Goal: Task Accomplishment & Management: Use online tool/utility

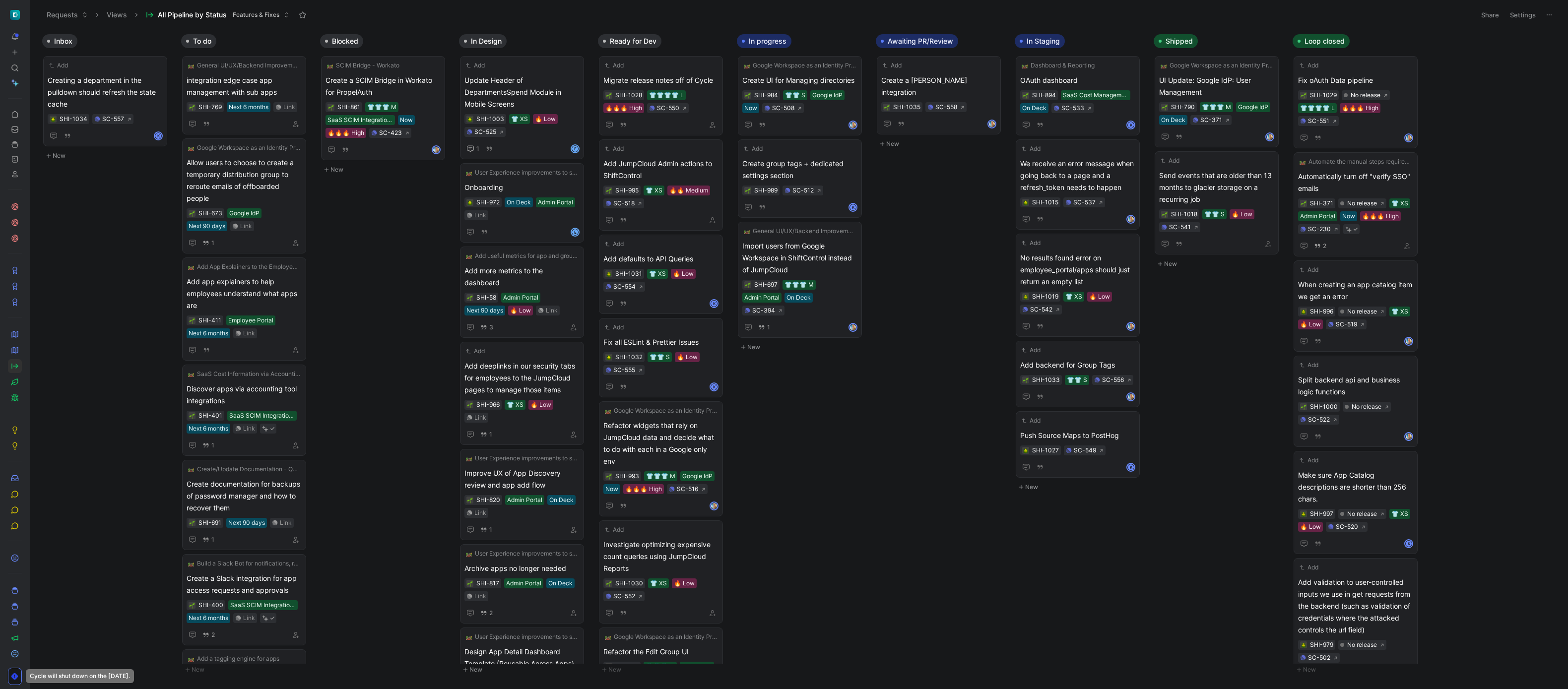
click at [92, 674] on div "Cycle will shut down on the [DATE]. Cycle will shut down on the [DATE]." at bounding box center [80, 677] width 108 height 14
click at [14, 673] on use at bounding box center [15, 677] width 7 height 7
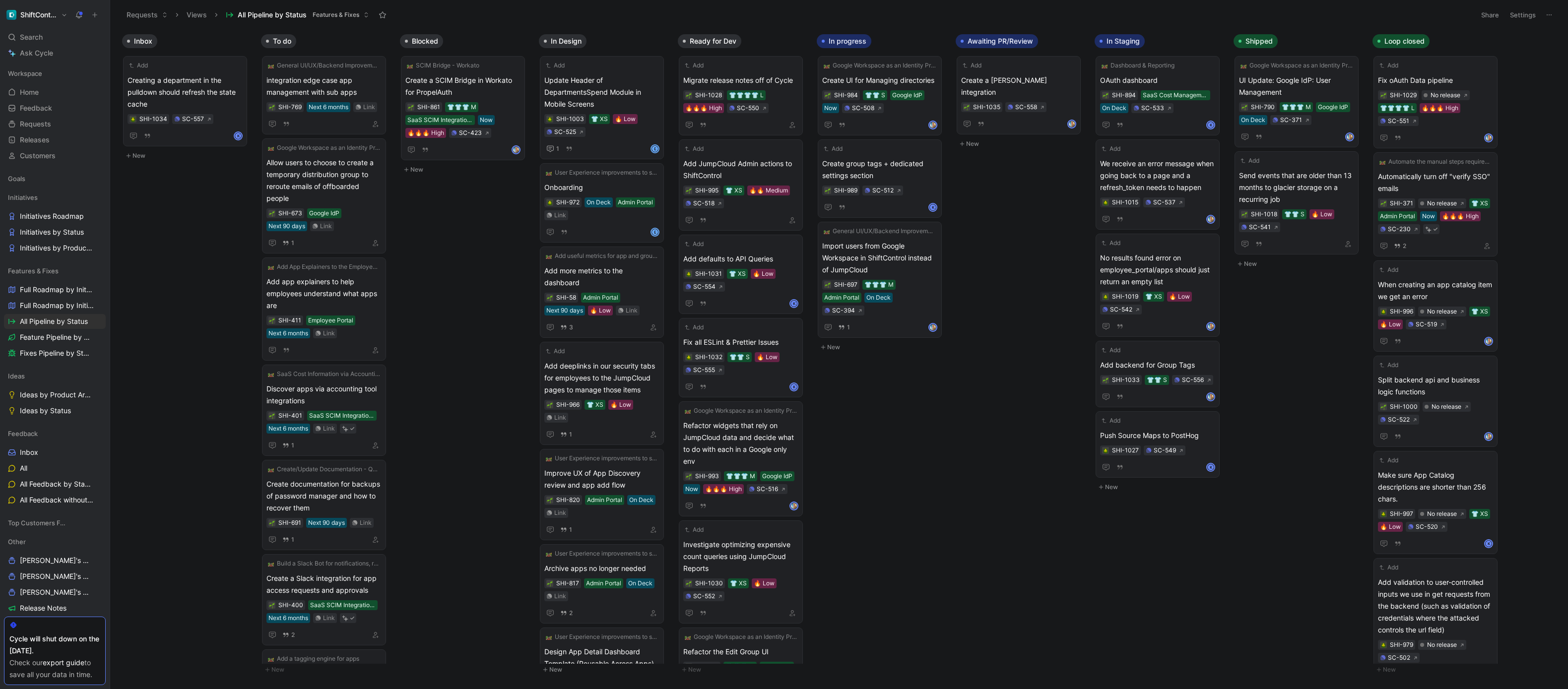
click at [58, 643] on div "Cycle will shut down on the [DATE]." at bounding box center [55, 646] width 91 height 24
click at [53, 658] on link "export guide" at bounding box center [63, 663] width 42 height 9
click at [1551, 17] on icon at bounding box center [1548, 14] width 8 height 8
drag, startPoint x: 1518, startPoint y: 50, endPoint x: 1523, endPoint y: 12, distance: 38.3
click at [1523, 12] on body "ShiftControl Search ⌘ K Ask Cycle Workspace Home G then H Feedback G then F Req…" at bounding box center [784, 344] width 1568 height 689
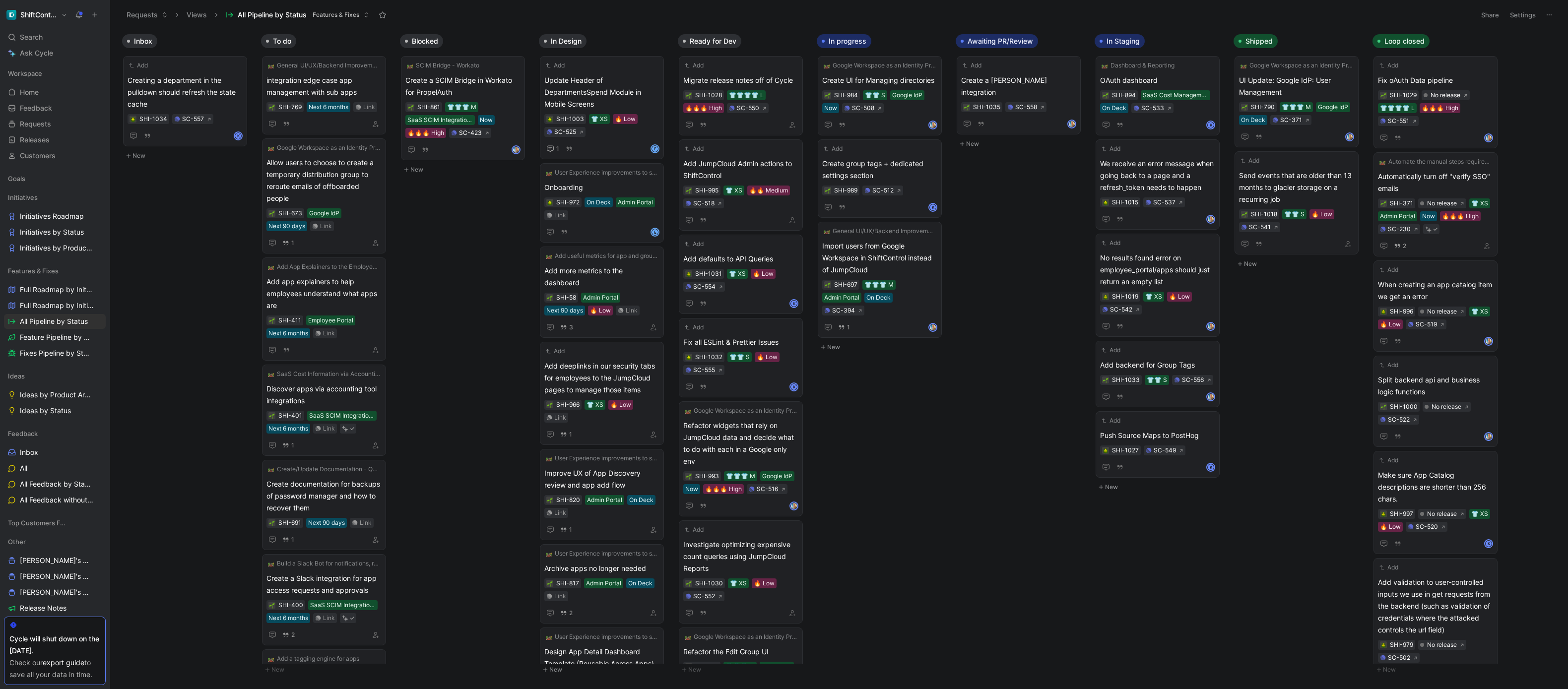
click at [1533, 17] on button "Settings" at bounding box center [1523, 15] width 35 height 14
click at [170, 472] on div "Inbox Add Creating a department in the pulldown should refresh the state cache …" at bounding box center [839, 359] width 1458 height 660
click at [83, 271] on use "button" at bounding box center [85, 271] width 4 height 4
click at [182, 324] on span "Create view" at bounding box center [178, 319] width 38 height 9
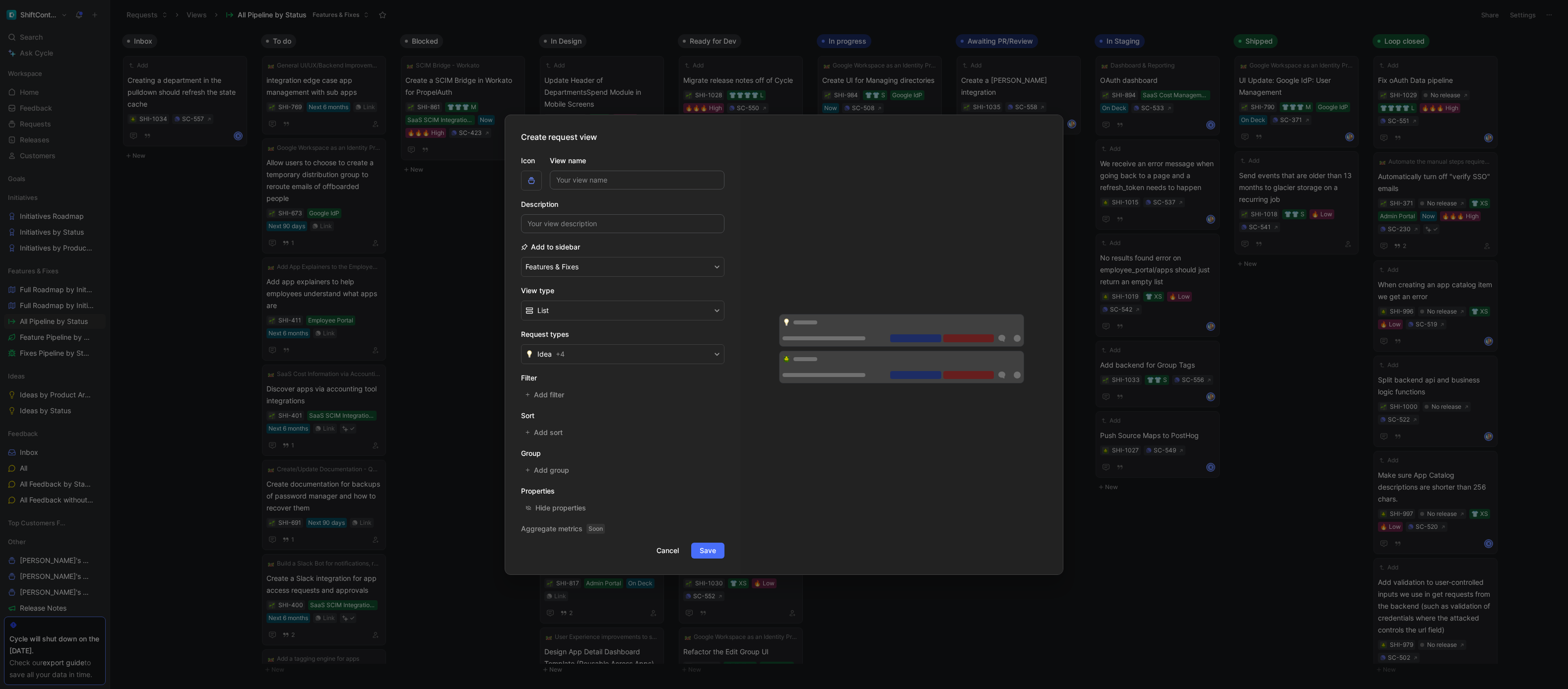
click at [614, 181] on input "View name" at bounding box center [637, 180] width 175 height 19
click at [586, 179] on input "View name" at bounding box center [637, 180] width 175 height 19
type input "Export"
click at [587, 265] on button "Features & Fixes" at bounding box center [623, 267] width 203 height 20
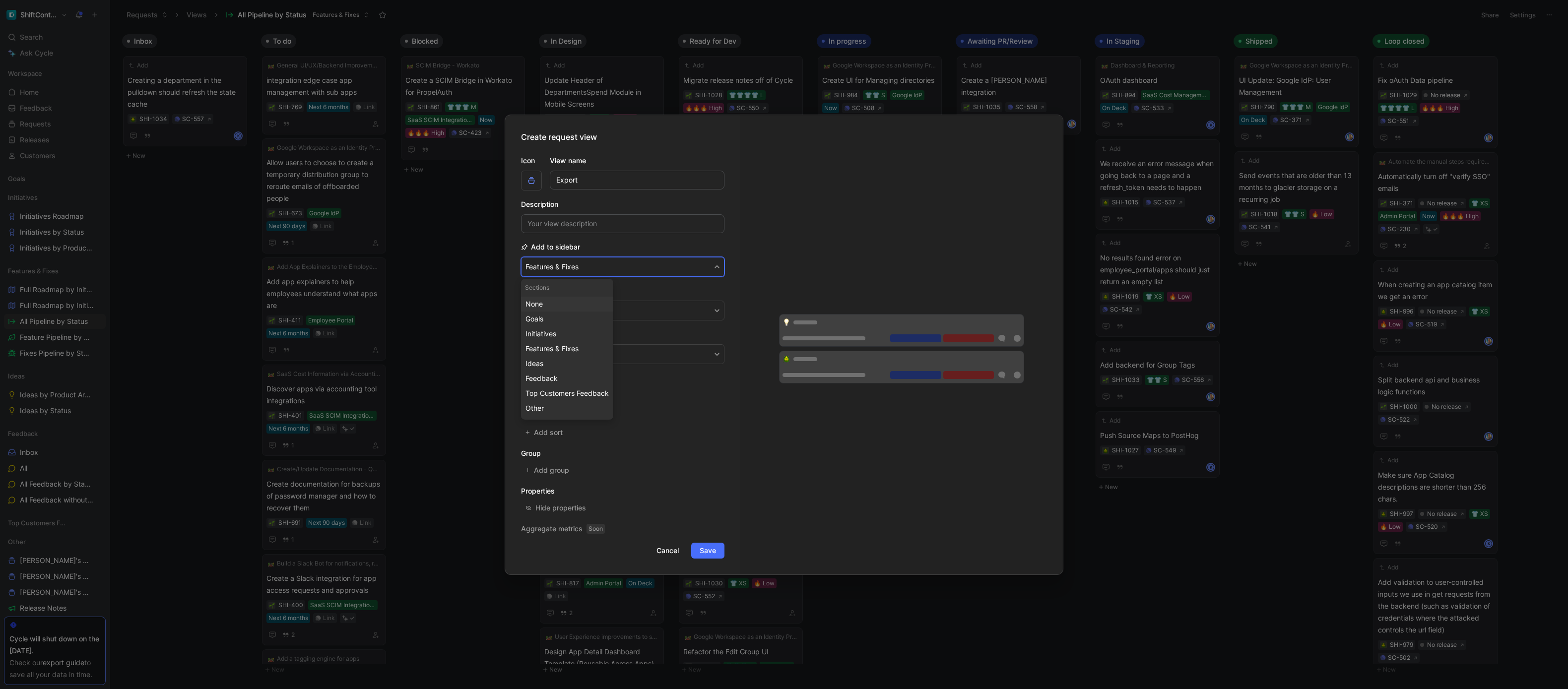
click at [561, 306] on div "None" at bounding box center [566, 304] width 83 height 12
click at [590, 267] on button "None" at bounding box center [623, 267] width 203 height 20
click at [568, 345] on span "Features & Fixes" at bounding box center [552, 348] width 53 height 9
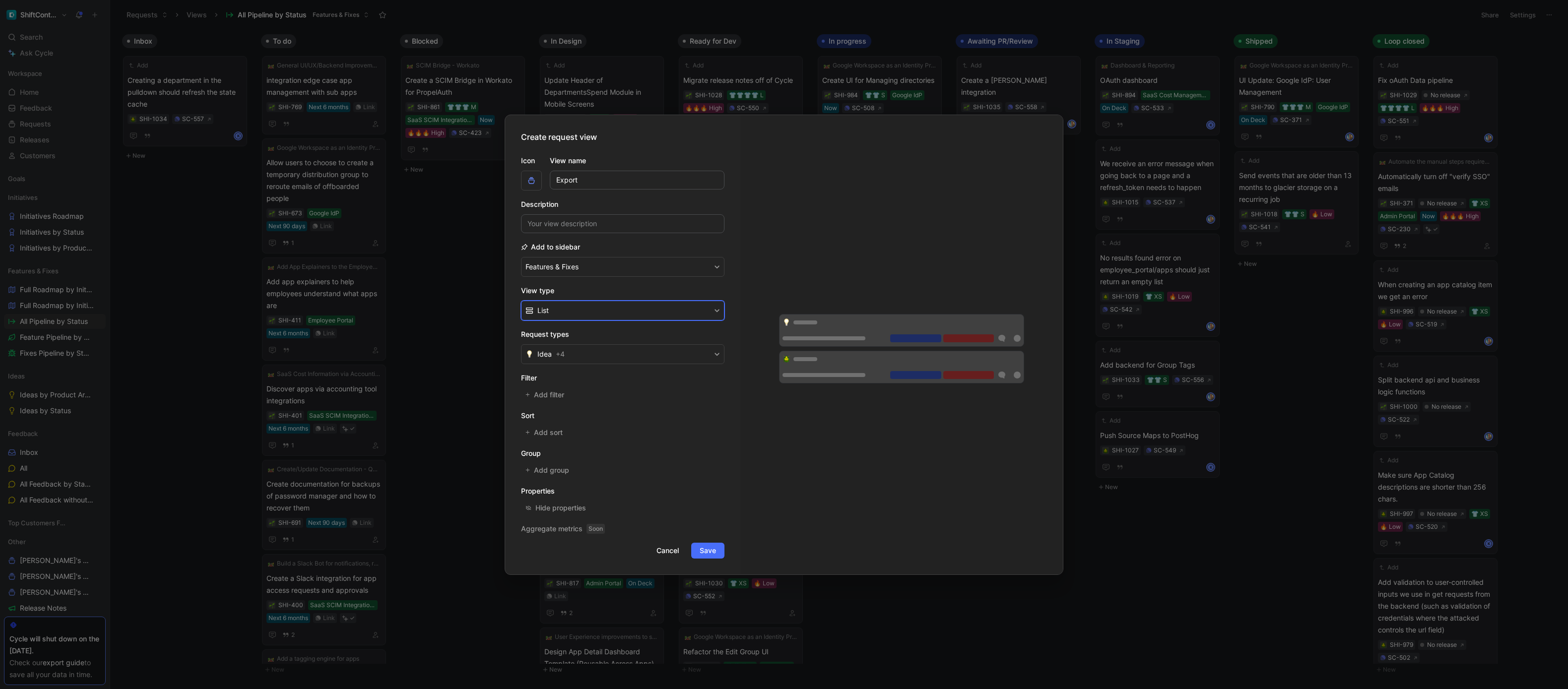
click at [558, 304] on button "List" at bounding box center [623, 311] width 203 height 20
click at [595, 348] on button "Idea + 4" at bounding box center [623, 354] width 203 height 20
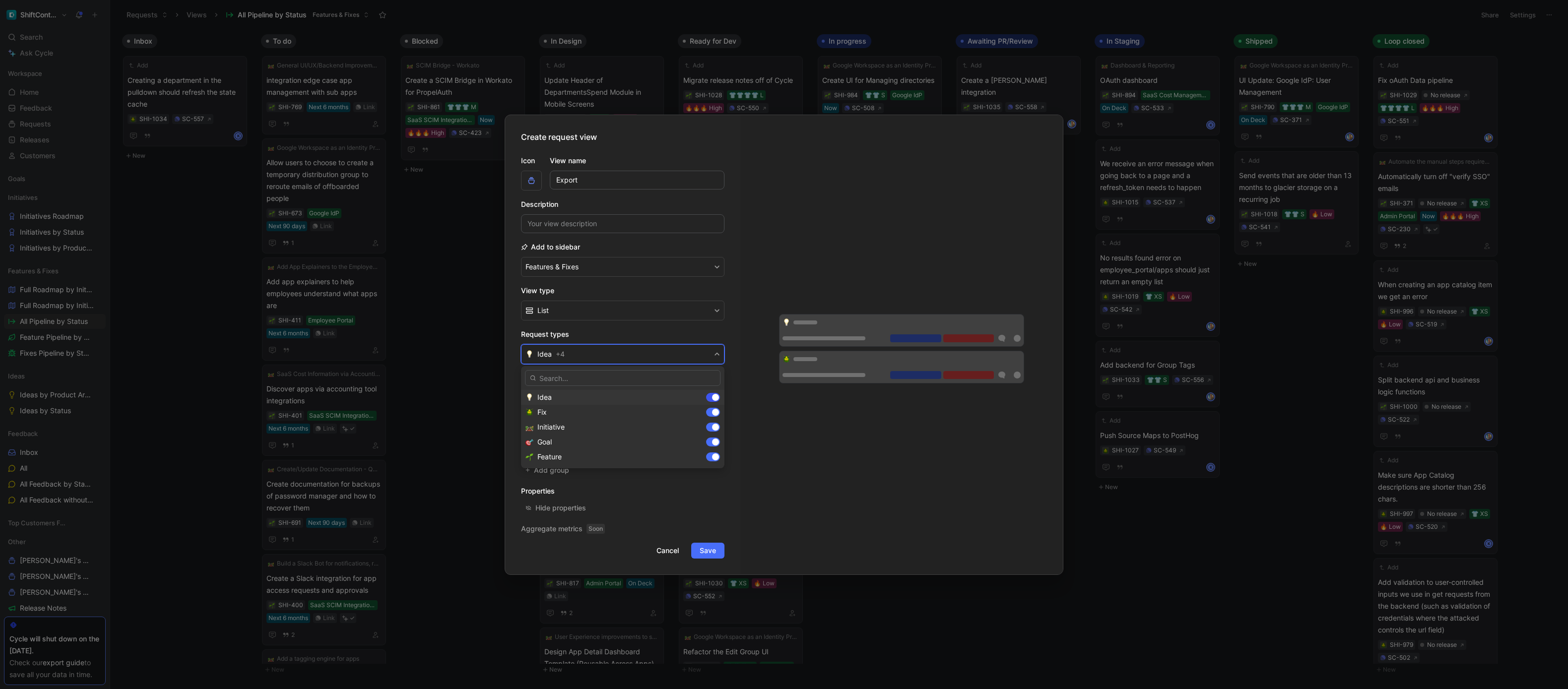
click at [712, 396] on div at bounding box center [716, 397] width 7 height 7
click at [716, 429] on div at bounding box center [716, 427] width 7 height 7
click at [715, 446] on div at bounding box center [713, 442] width 14 height 9
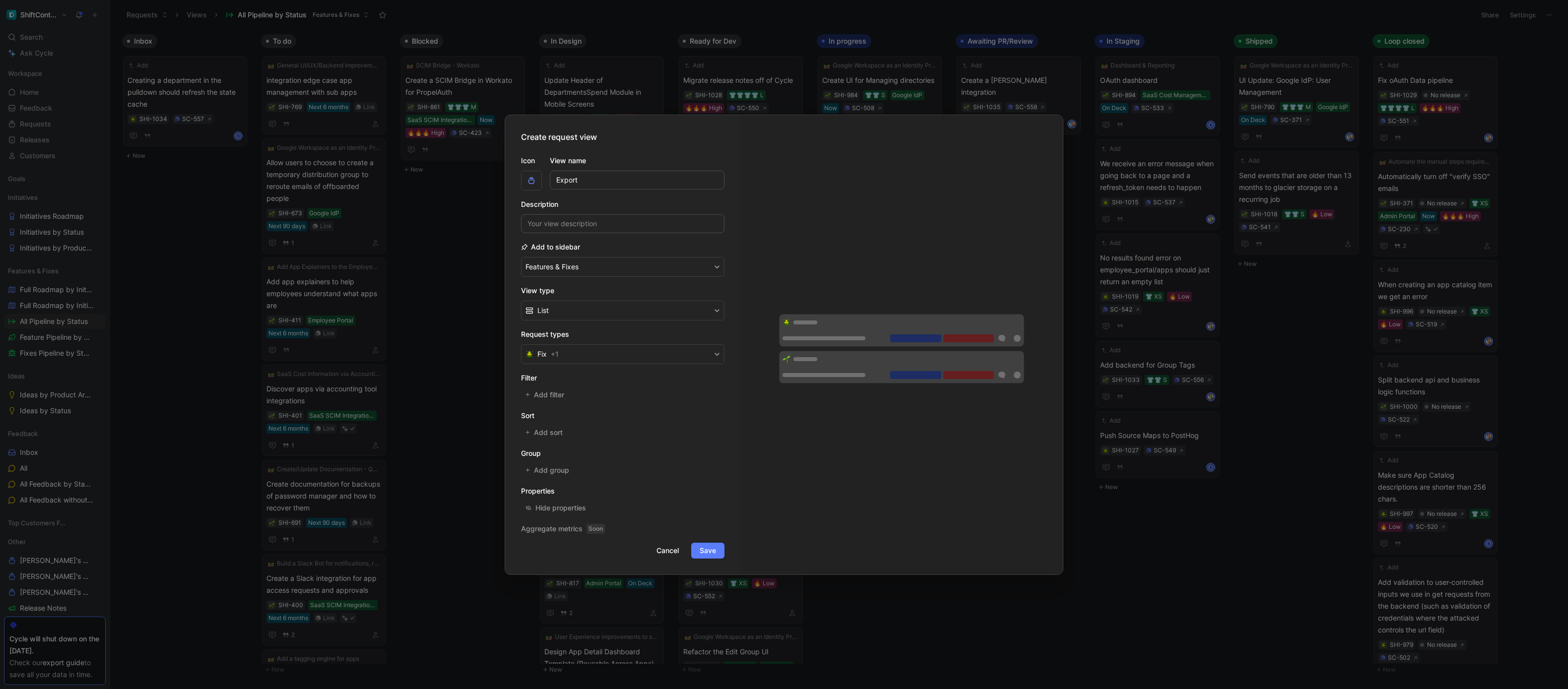
click at [711, 550] on span "Save" at bounding box center [707, 550] width 16 height 12
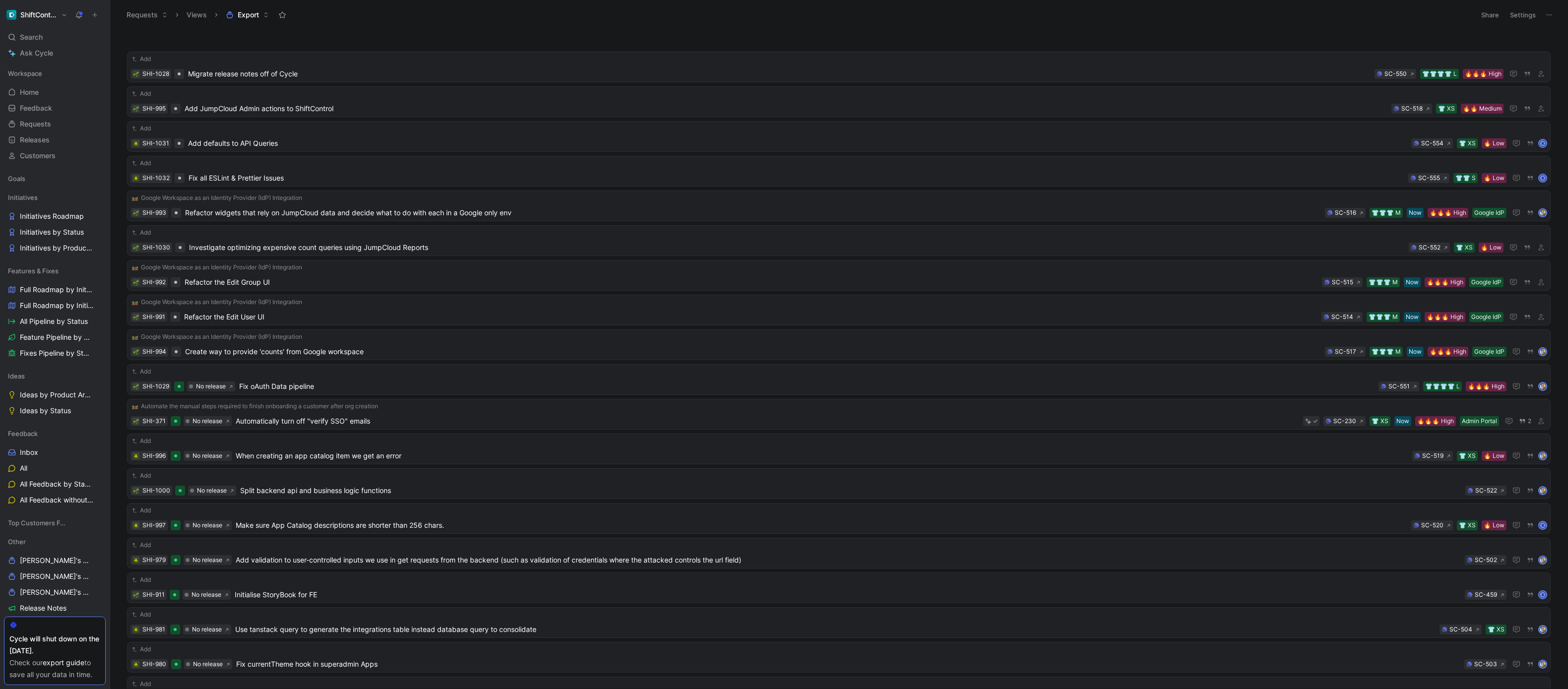
click at [1549, 17] on icon at bounding box center [1548, 14] width 8 height 8
click at [1508, 48] on span "Export in CSV" at bounding box center [1499, 50] width 45 height 9
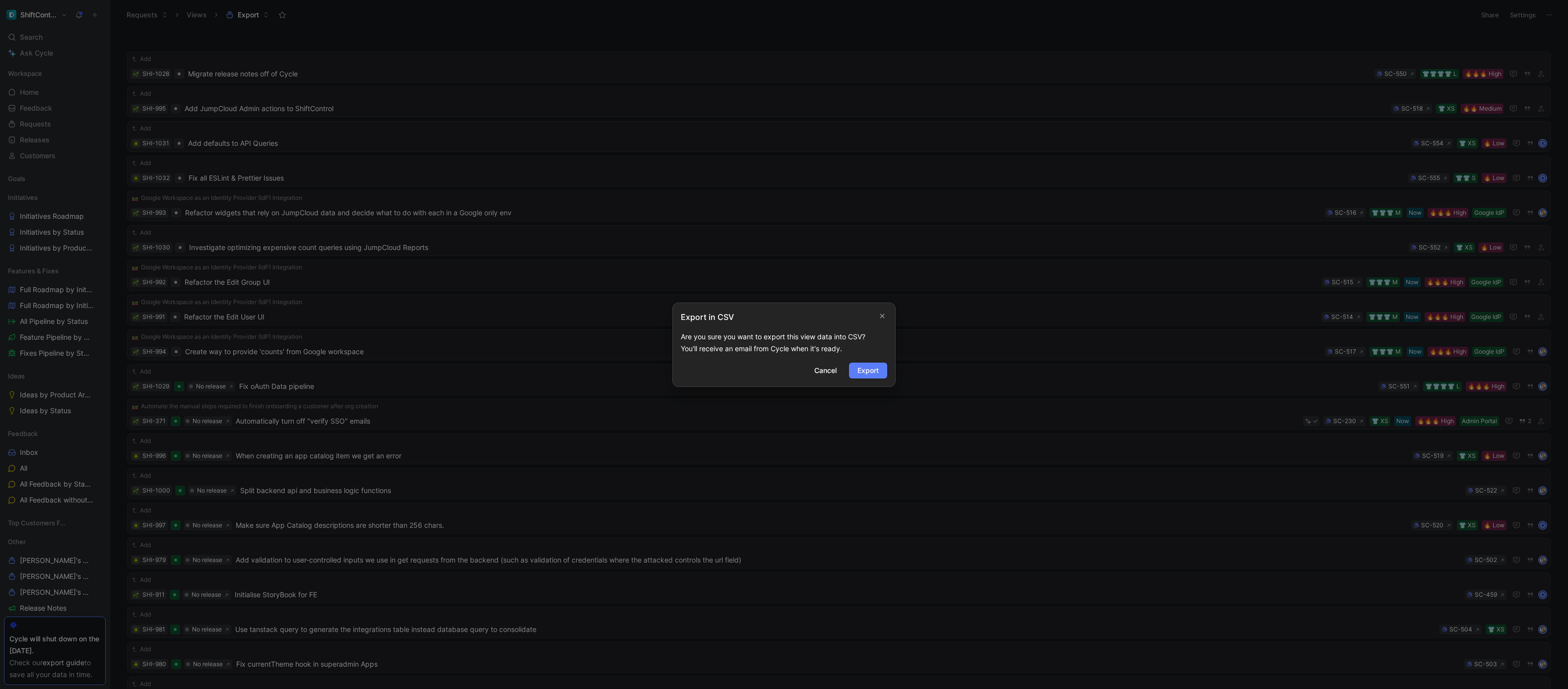
click at [881, 373] on button "Export" at bounding box center [868, 370] width 38 height 16
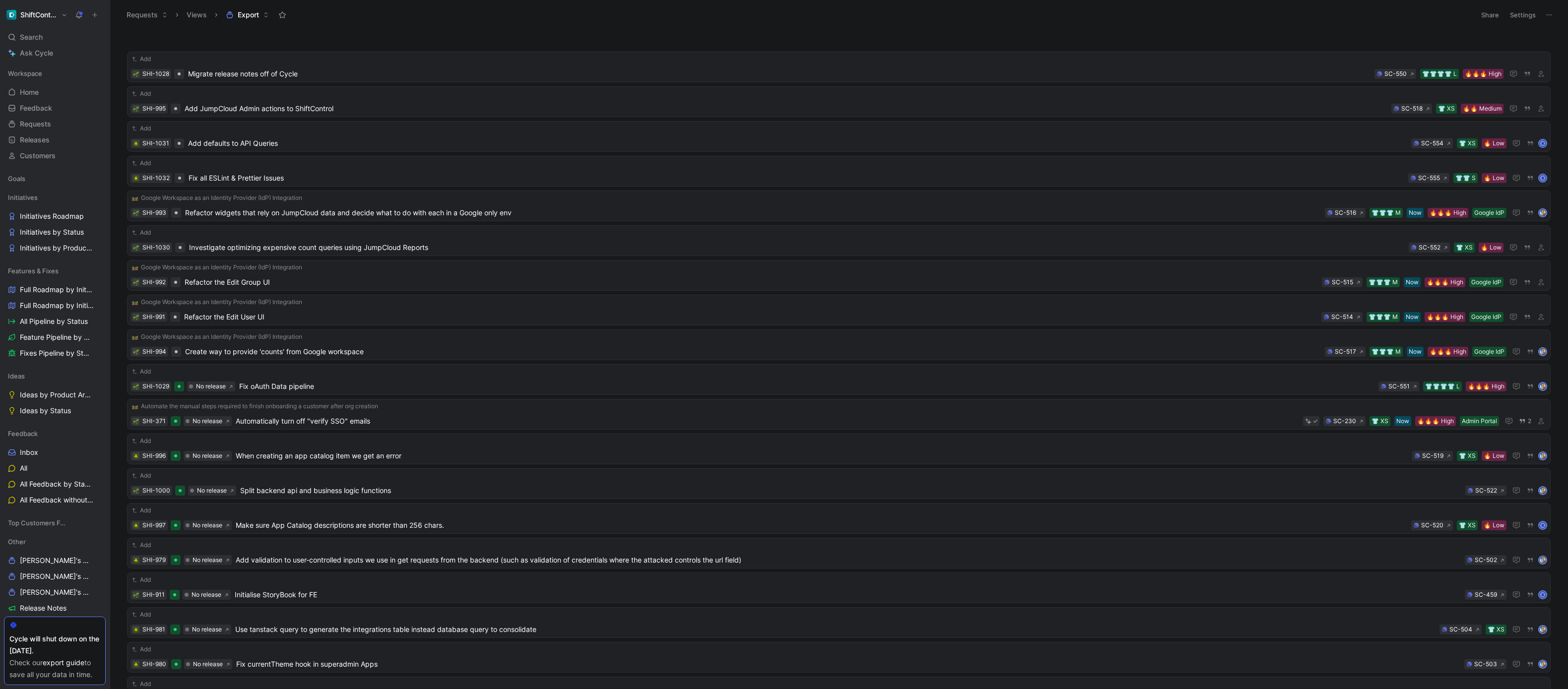
click at [1526, 16] on button "Settings" at bounding box center [1523, 15] width 35 height 14
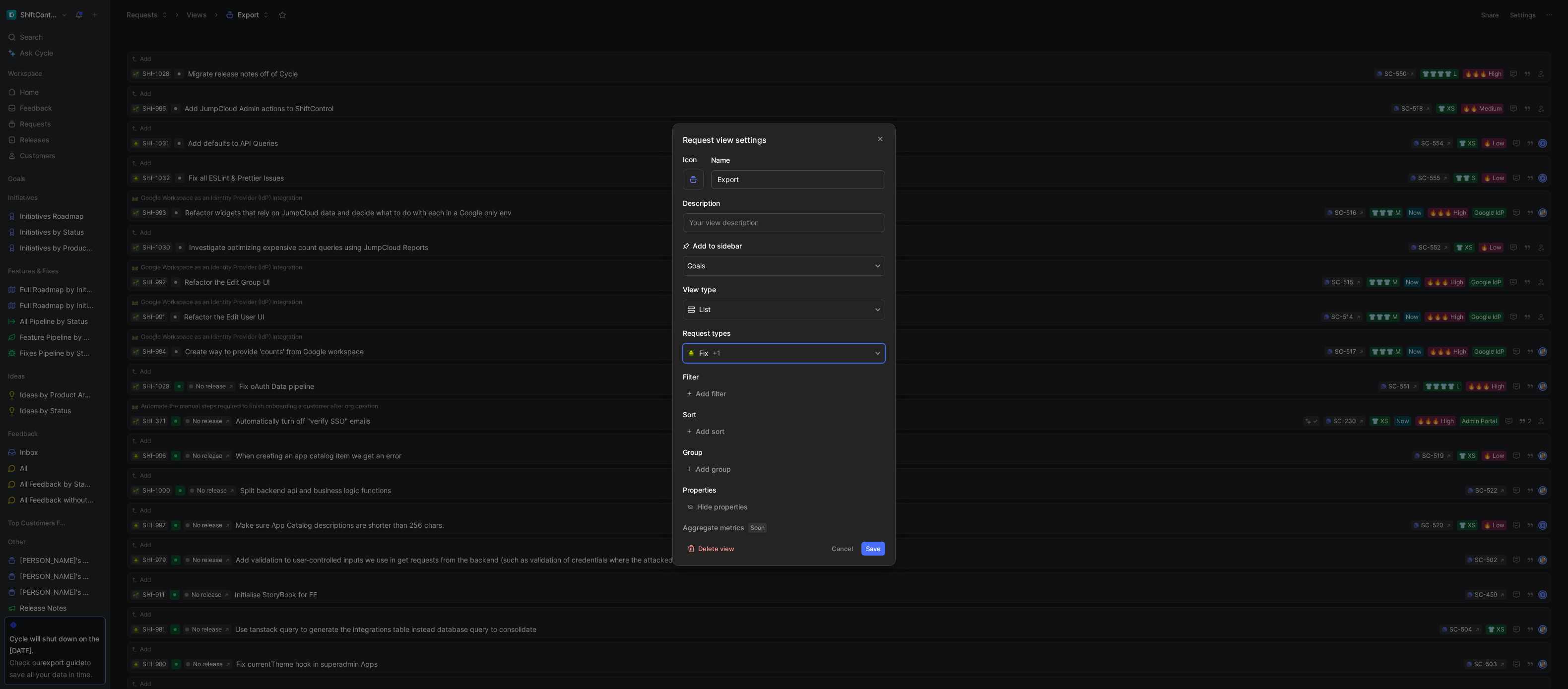
click at [773, 353] on button "Fix + 1" at bounding box center [783, 353] width 203 height 20
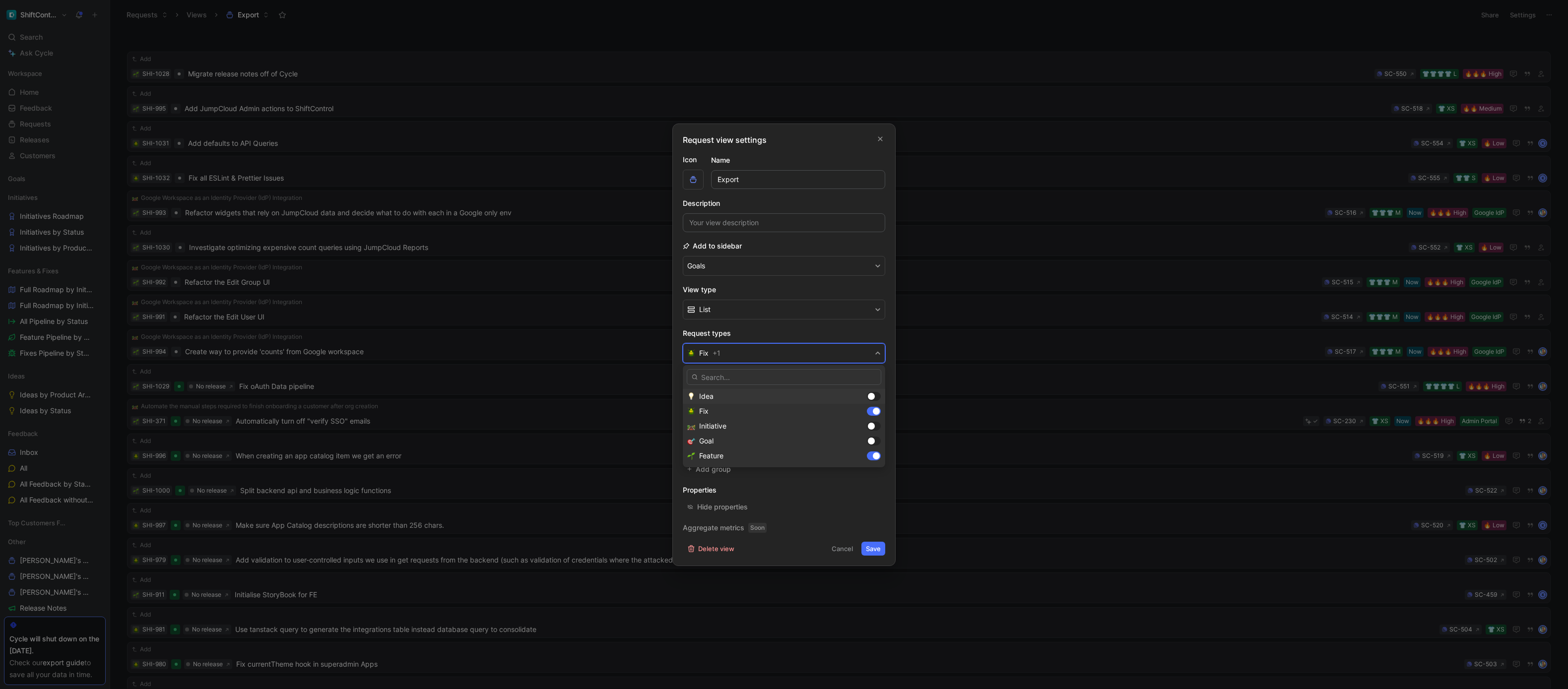
click at [876, 395] on div at bounding box center [874, 396] width 14 height 9
click at [874, 427] on div at bounding box center [871, 427] width 7 height 7
click at [875, 439] on div at bounding box center [874, 441] width 14 height 9
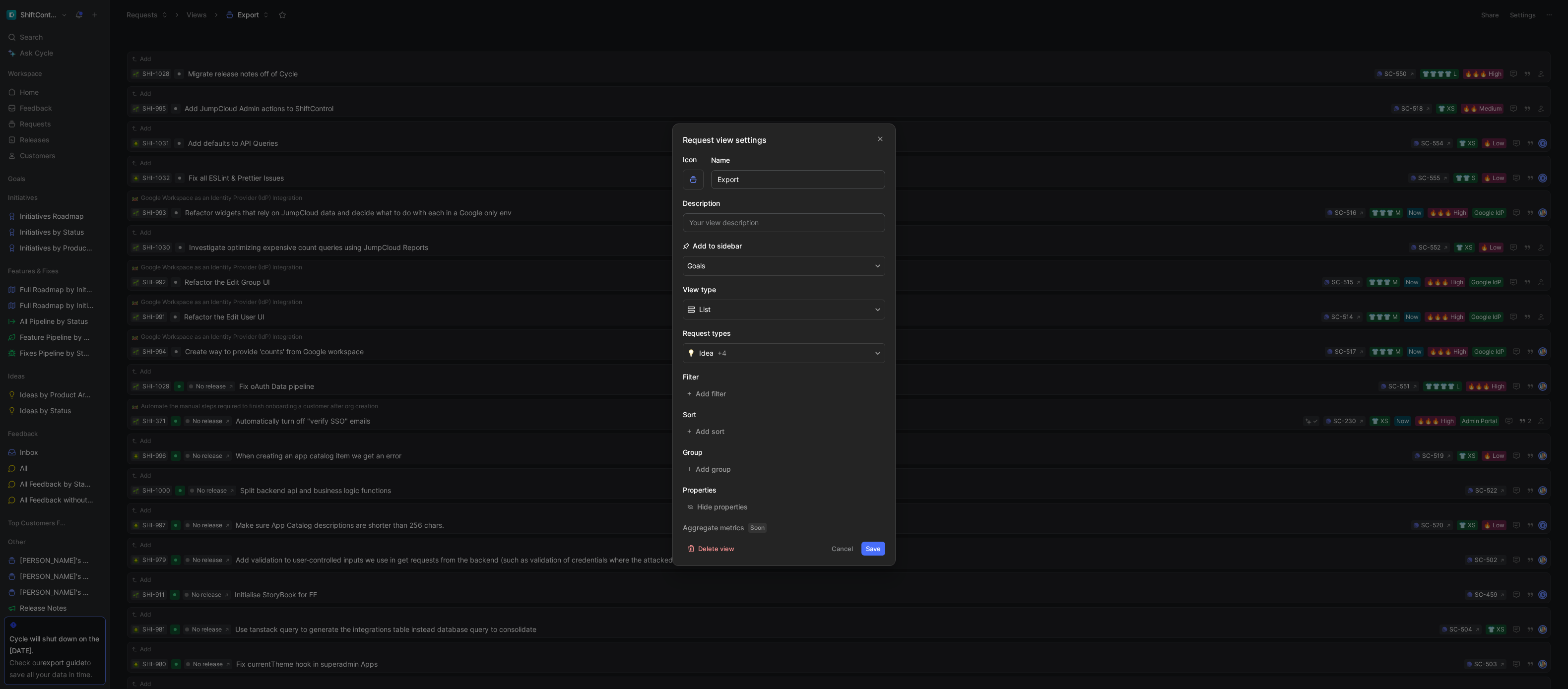
click at [880, 548] on button "Save" at bounding box center [874, 549] width 24 height 14
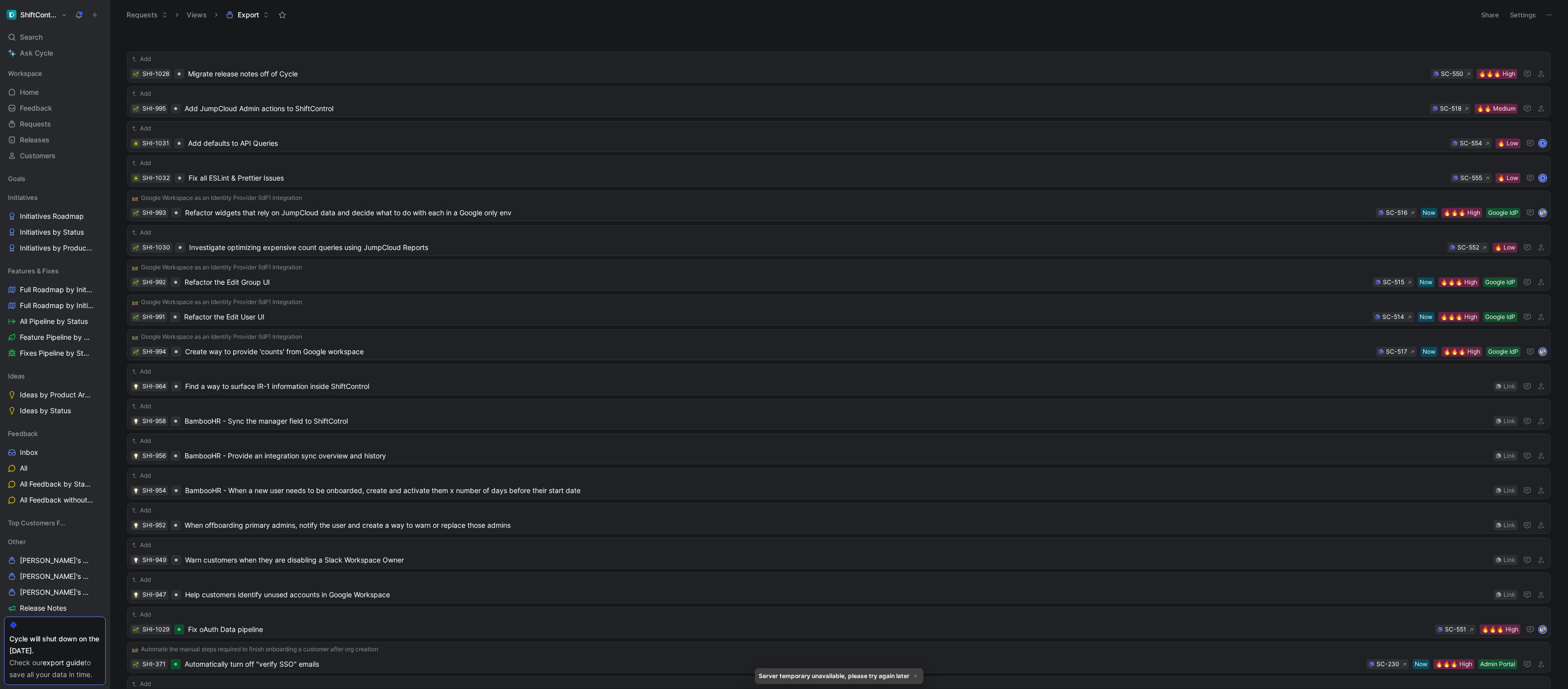
click at [1552, 14] on icon at bounding box center [1548, 14] width 8 height 8
click at [1527, 50] on div "Export in CSV" at bounding box center [1514, 50] width 75 height 12
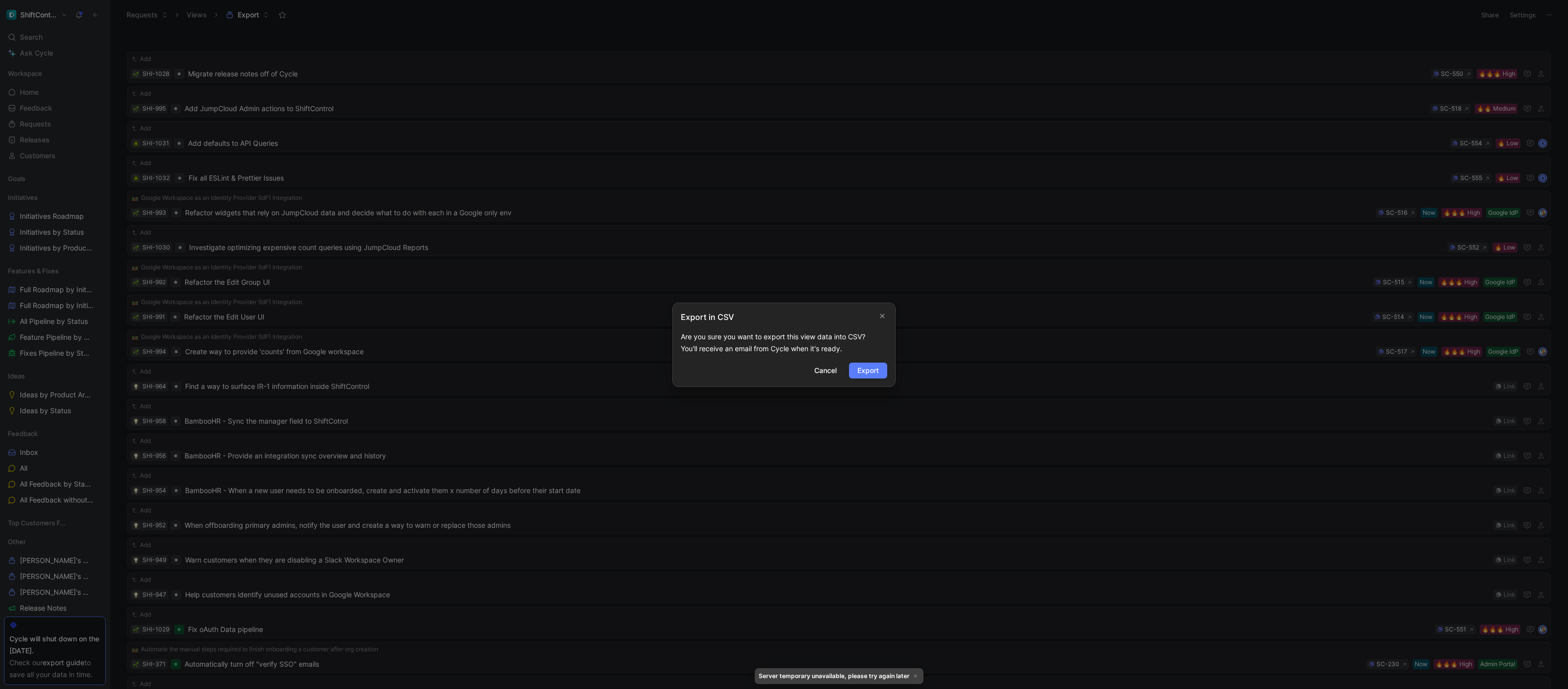
click at [876, 371] on span "Export" at bounding box center [868, 370] width 21 height 12
